Goal: Register for event/course

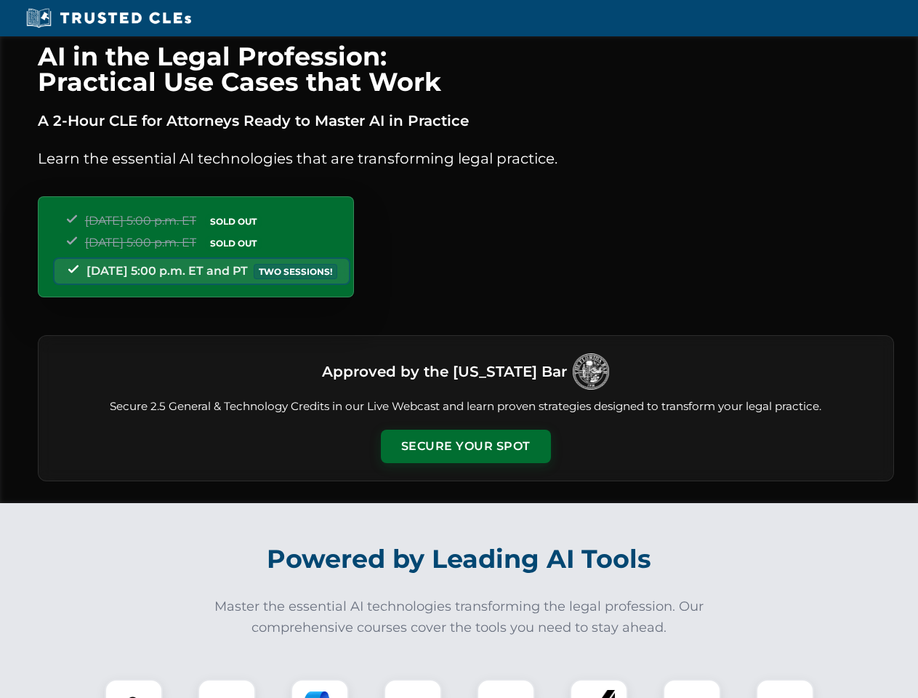
click at [465, 446] on button "Secure Your Spot" at bounding box center [466, 446] width 170 height 33
click at [134, 688] on img at bounding box center [134, 708] width 42 height 42
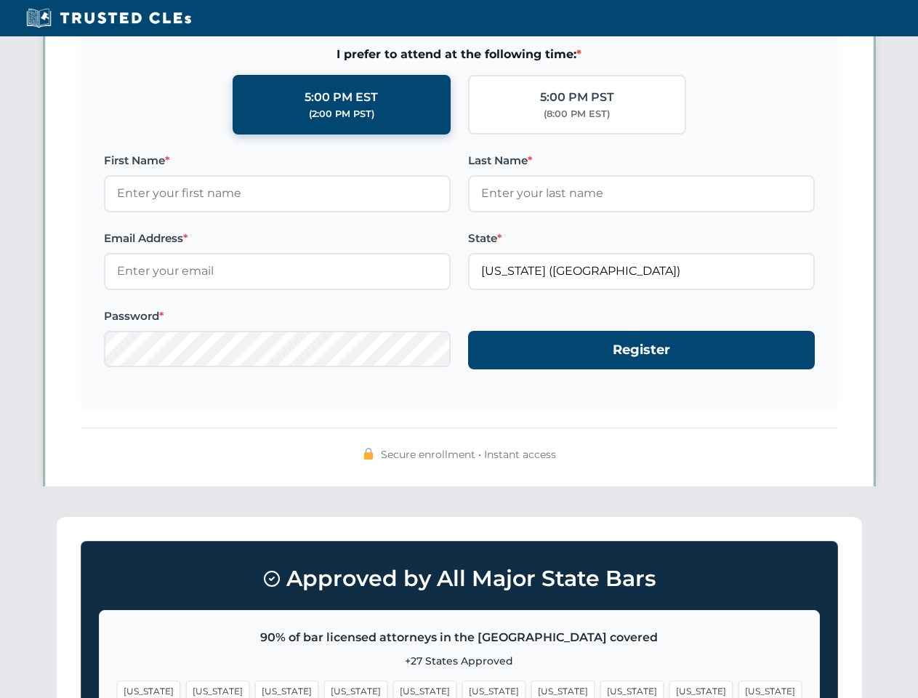
click at [531, 688] on span "[US_STATE]" at bounding box center [562, 690] width 63 height 21
click at [669, 688] on span "[US_STATE]" at bounding box center [700, 690] width 63 height 21
